Goal: Task Accomplishment & Management: Use online tool/utility

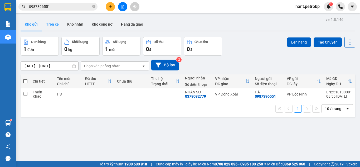
drag, startPoint x: 53, startPoint y: 26, endPoint x: 59, endPoint y: 49, distance: 24.8
click at [53, 26] on button "Trên xe" at bounding box center [52, 24] width 21 height 13
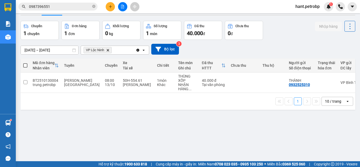
scroll to position [24, 0]
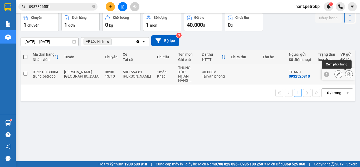
click at [347, 75] on icon at bounding box center [348, 74] width 3 height 4
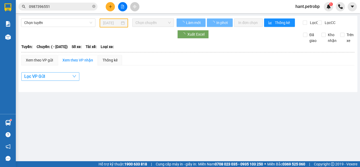
type input "[DATE]"
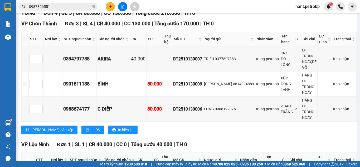
scroll to position [105, 0]
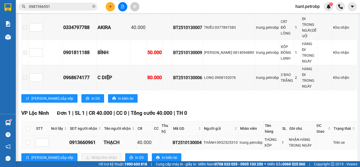
click at [26, 137] on td at bounding box center [28, 142] width 13 height 13
click at [27, 140] on input "checkbox" at bounding box center [28, 142] width 4 height 4
checkbox input "true"
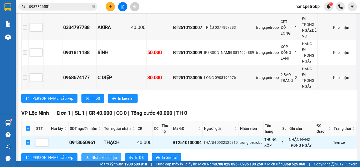
click at [84, 154] on button "Nhập kho nhận" at bounding box center [101, 157] width 40 height 8
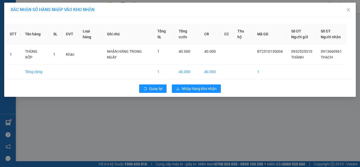
click at [85, 150] on div "XÁC NHẬN SỐ HÀNG NHẬP VÀO KHO NHẬN STT Tên hàng SL ĐVT Loại hàng Ghi chú Tổng S…" at bounding box center [180, 83] width 360 height 167
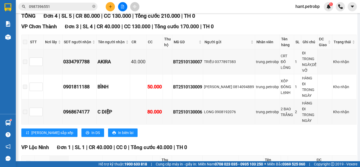
scroll to position [113, 0]
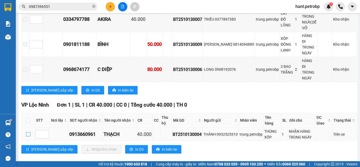
click at [27, 132] on input "checkbox" at bounding box center [28, 134] width 4 height 4
checkbox input "true"
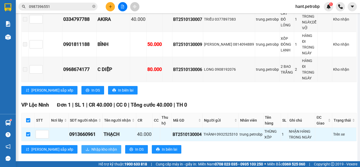
click at [91, 146] on span "Nhập kho nhận" at bounding box center [104, 149] width 26 height 6
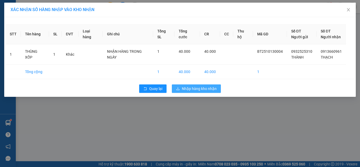
click at [203, 92] on button "Nhập hàng kho nhận" at bounding box center [196, 88] width 49 height 8
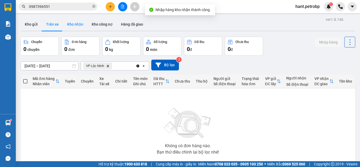
click at [74, 20] on button "Kho nhận" at bounding box center [75, 24] width 24 height 13
type input "[DATE] – [DATE]"
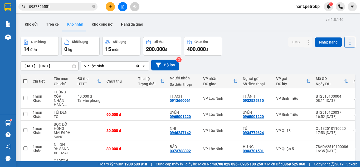
click at [253, 62] on div "[DATE] – [DATE] Press the down arrow key to interact with the calendar and sele…" at bounding box center [188, 64] width 334 height 11
